Goal: Navigation & Orientation: Find specific page/section

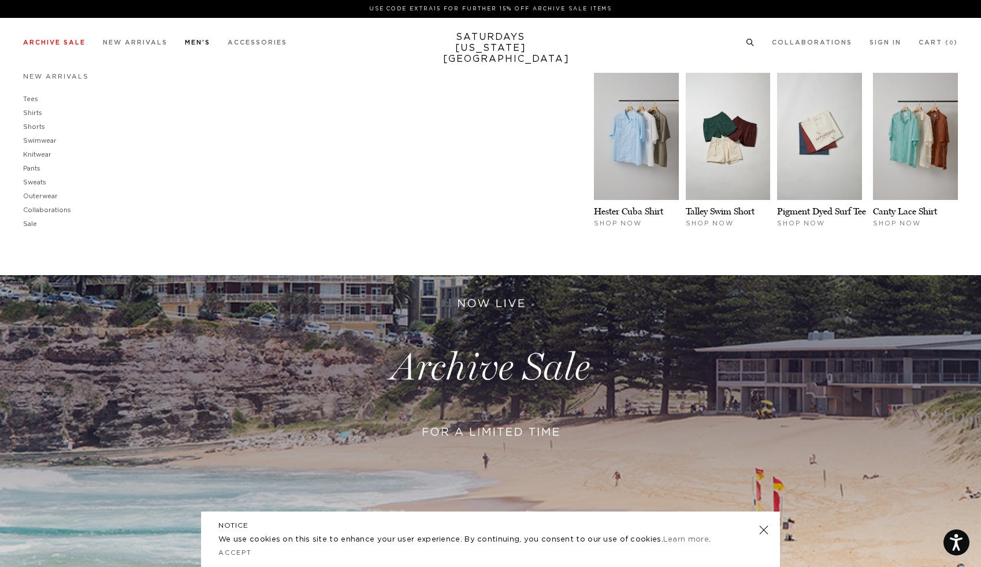
click at [197, 42] on link "Men's" at bounding box center [197, 42] width 25 height 6
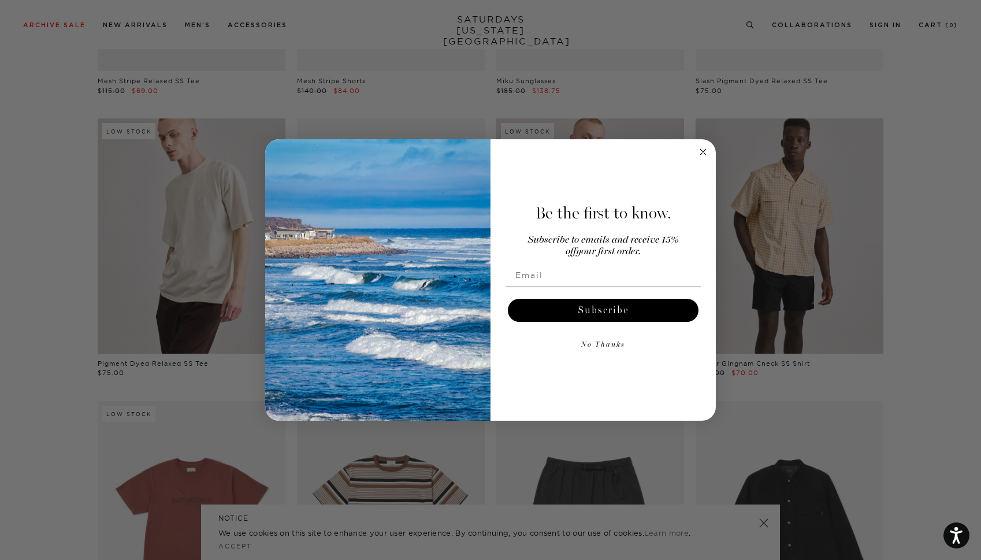
scroll to position [1437, 0]
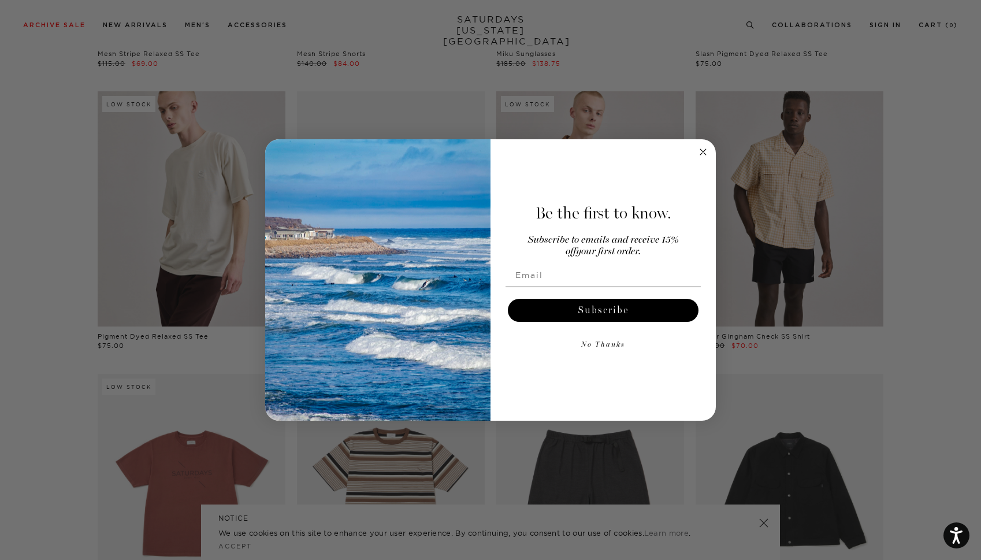
click at [702, 154] on circle "Close dialog" at bounding box center [702, 151] width 13 height 13
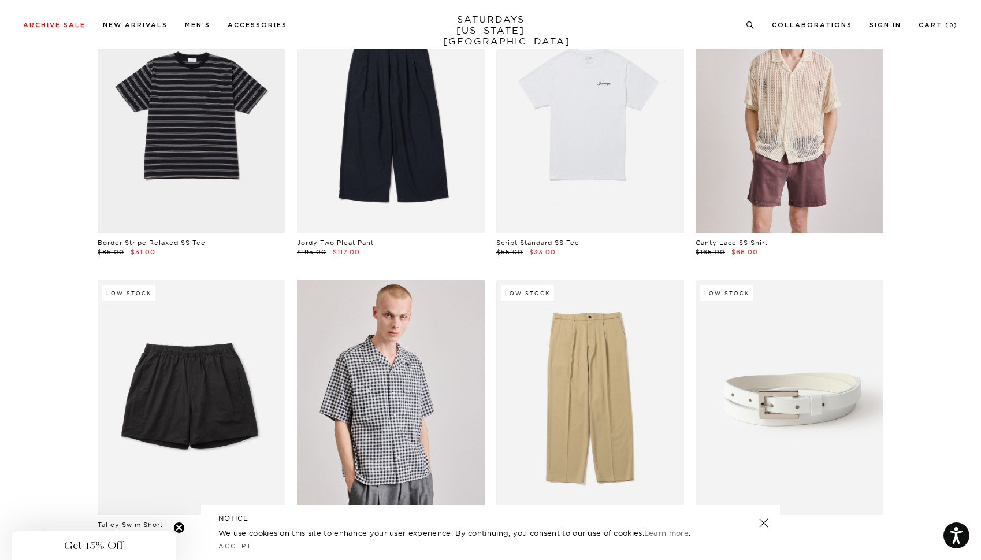
scroll to position [3843, 0]
